Goal: Find contact information: Obtain details needed to contact an individual or organization

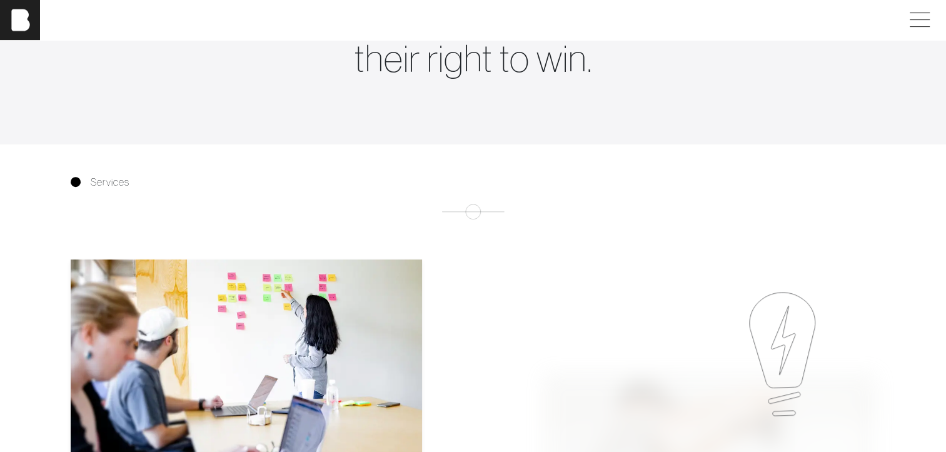
scroll to position [375, 0]
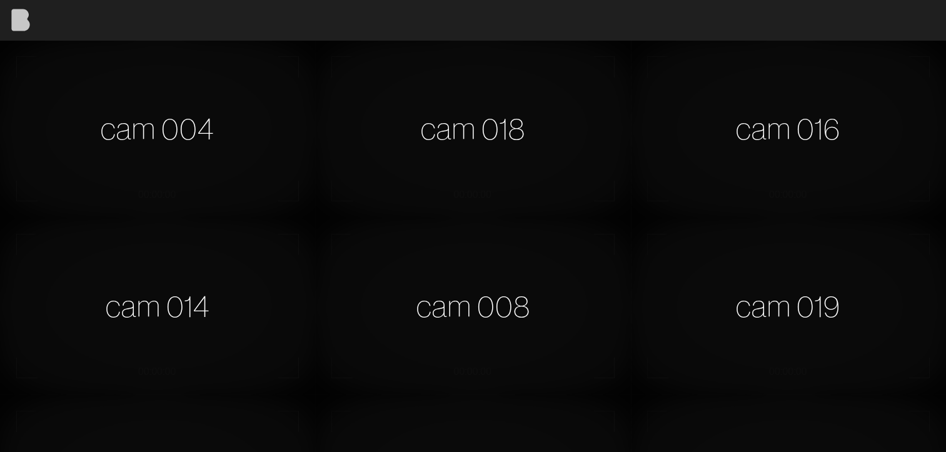
click at [23, 15] on img at bounding box center [20, 20] width 40 height 40
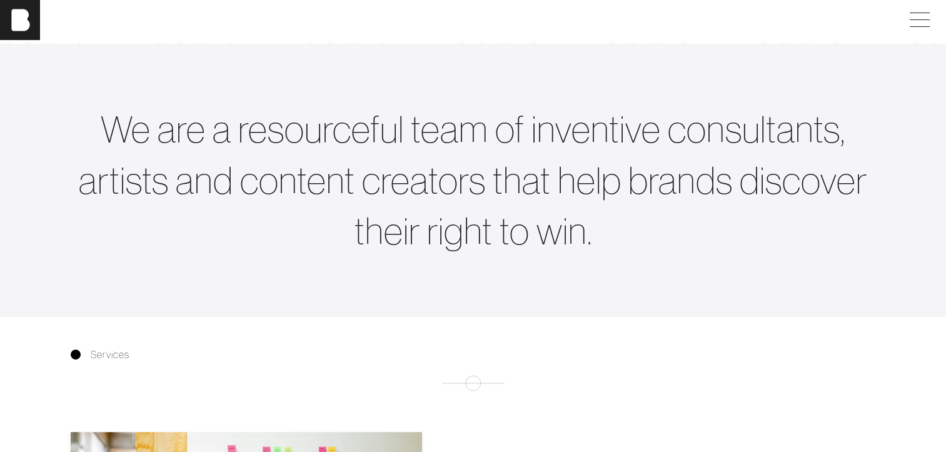
scroll to position [375, 0]
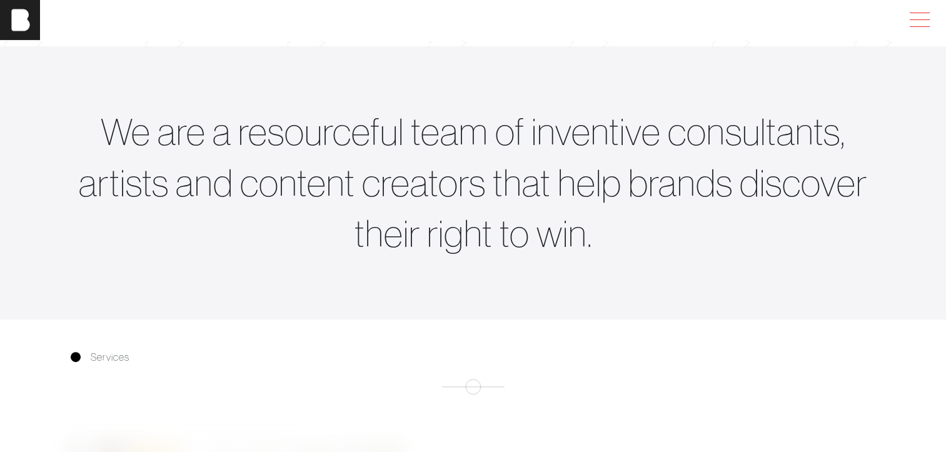
click at [928, 14] on span at bounding box center [917, 20] width 29 height 23
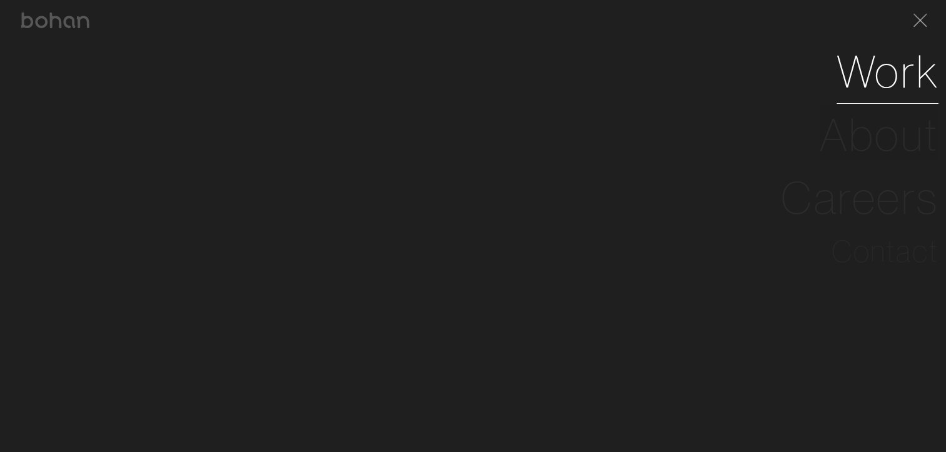
click at [880, 97] on link "Work" at bounding box center [887, 71] width 102 height 63
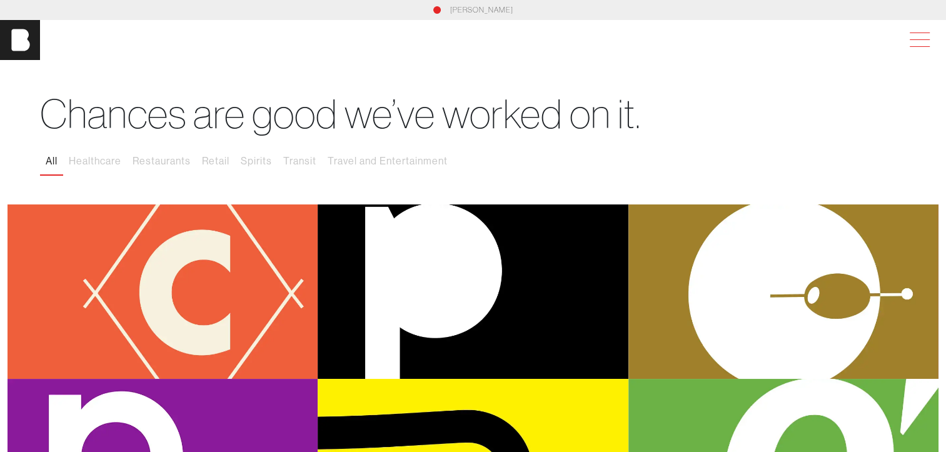
click at [914, 38] on span at bounding box center [917, 40] width 29 height 23
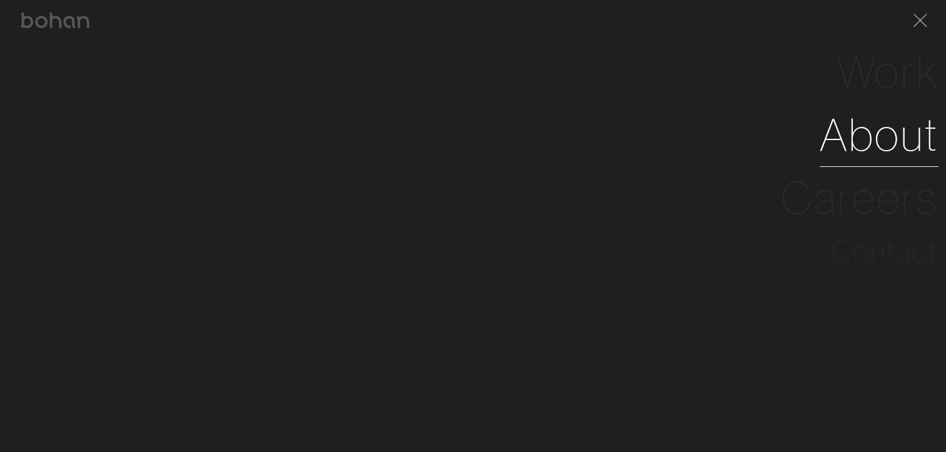
click at [880, 128] on link "About" at bounding box center [879, 134] width 119 height 63
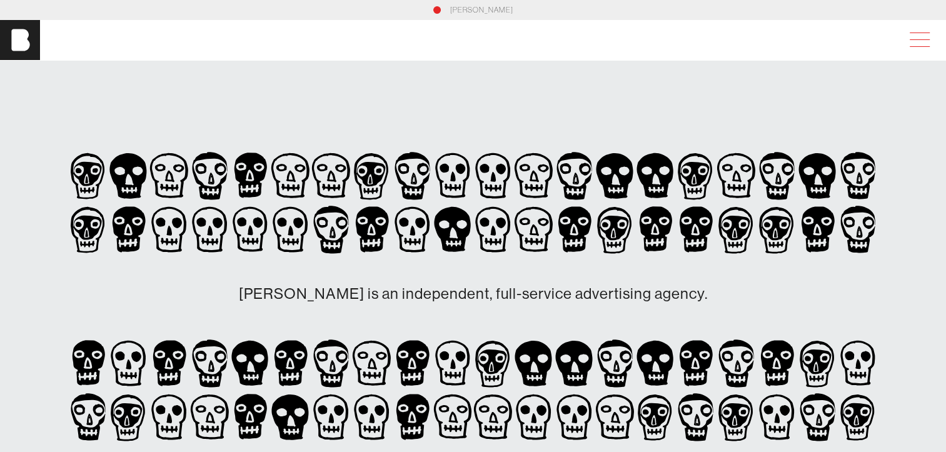
click at [923, 44] on span at bounding box center [917, 40] width 29 height 23
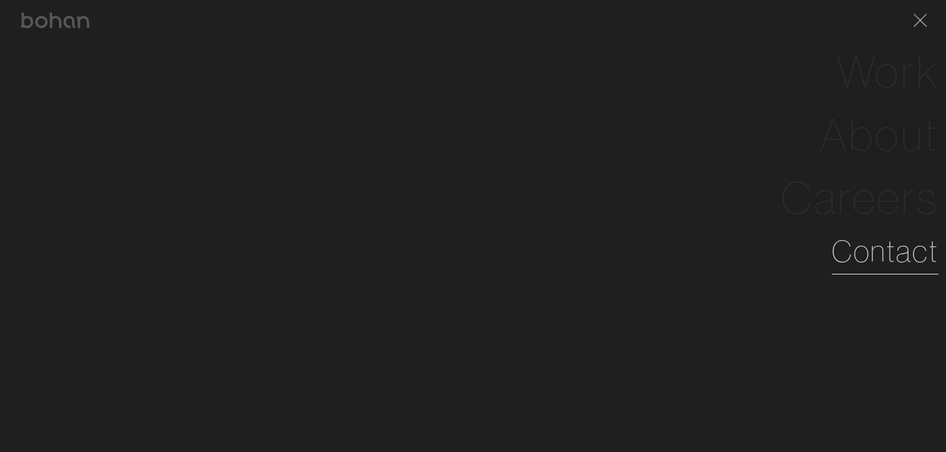
click at [864, 258] on link "Contact" at bounding box center [884, 251] width 107 height 45
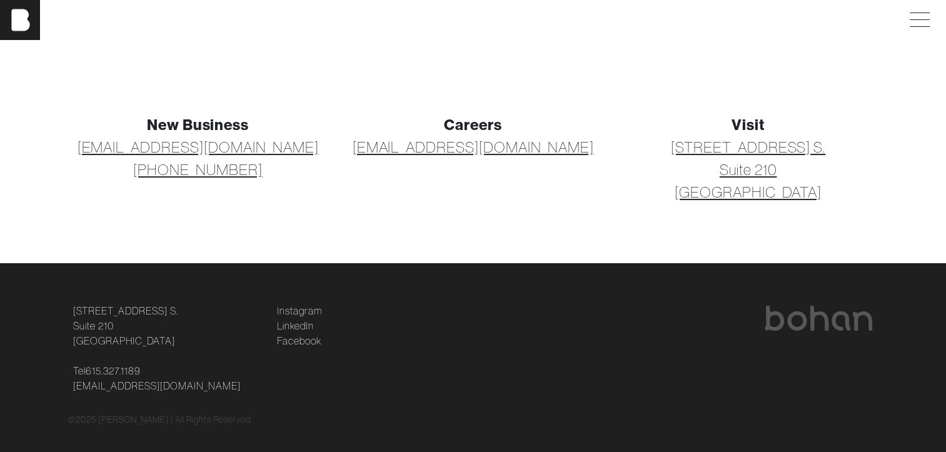
scroll to position [164, 0]
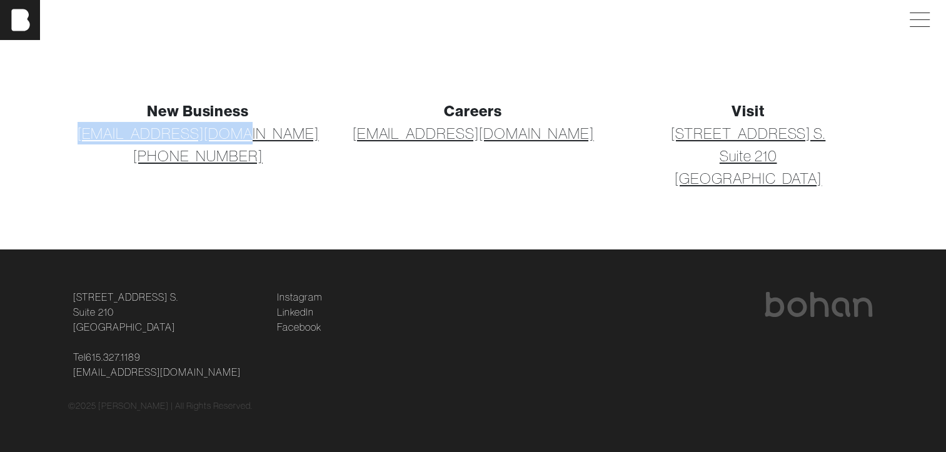
drag, startPoint x: 109, startPoint y: 133, endPoint x: 300, endPoint y: 139, distance: 190.8
click at [300, 139] on p "[EMAIL_ADDRESS][DOMAIN_NAME] [PHONE_NUMBER]" at bounding box center [198, 144] width 260 height 45
copy link "[EMAIL_ADDRESS][DOMAIN_NAME]"
